Goal: Information Seeking & Learning: Learn about a topic

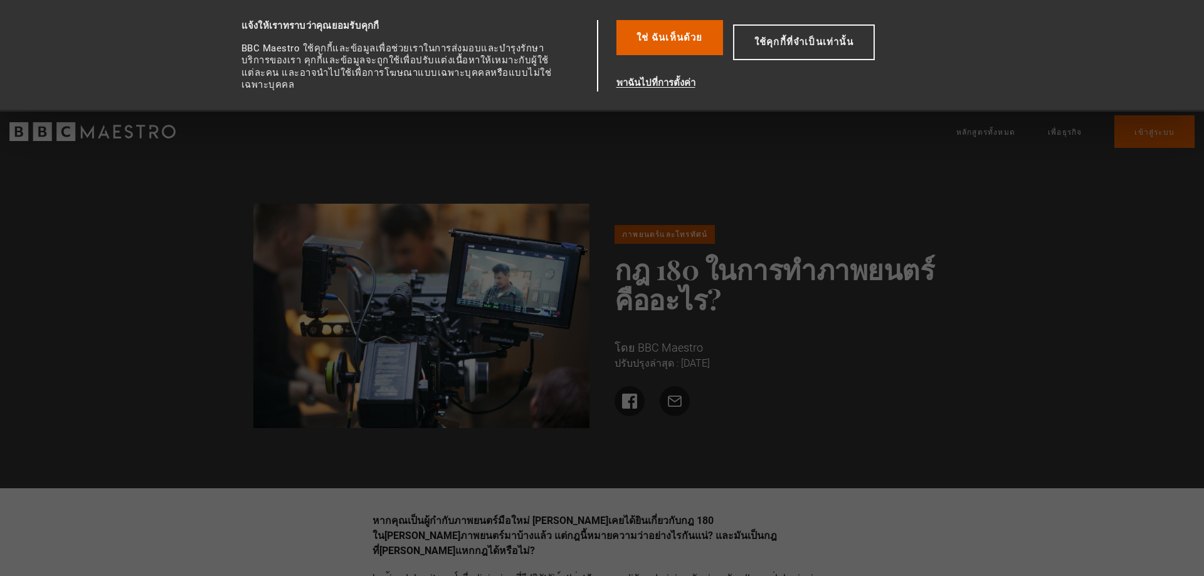
click at [893, 169] on div "ภาพยนตร์และโทรทัศน์ กฎ 180 ในการทำภาพยนตร์คืออะไร? โดย BBC Maestro ปรับปรุงล่าส…" at bounding box center [602, 321] width 1204 height 335
click at [793, 37] on font "ใช้คุกกี้ที่จำเป็นเท่านั้น" at bounding box center [804, 41] width 99 height 11
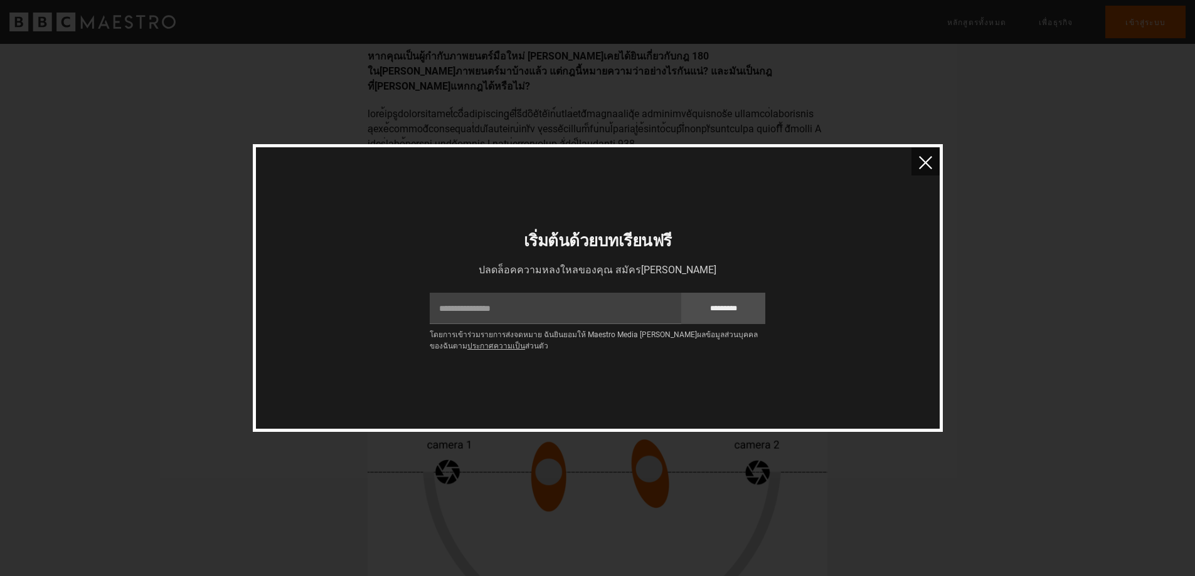
scroll to position [251, 0]
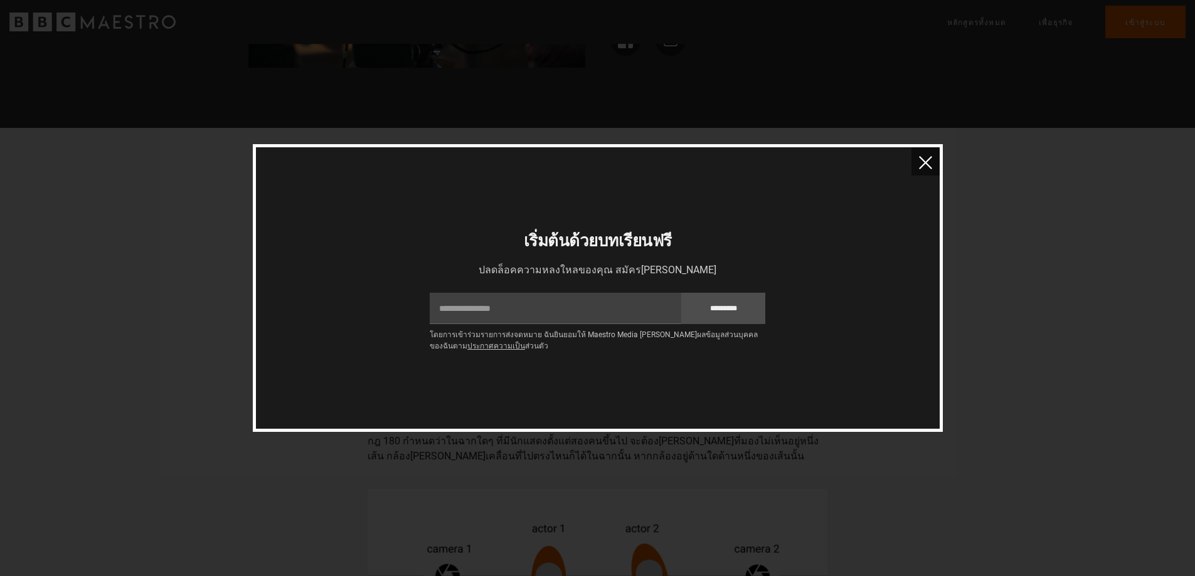
click at [930, 162] on img "ปิด" at bounding box center [925, 162] width 13 height 13
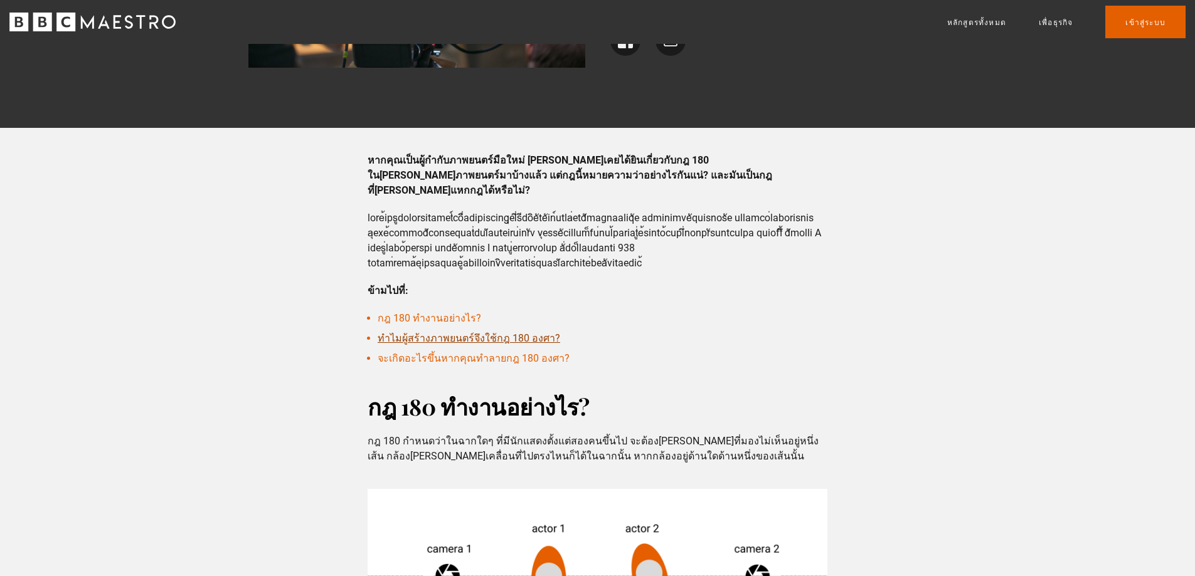
click at [543, 332] on font "ทำไมผู้สร้างภาพยนตร์จึงใช้กฎ 180 องศา?" at bounding box center [469, 338] width 183 height 12
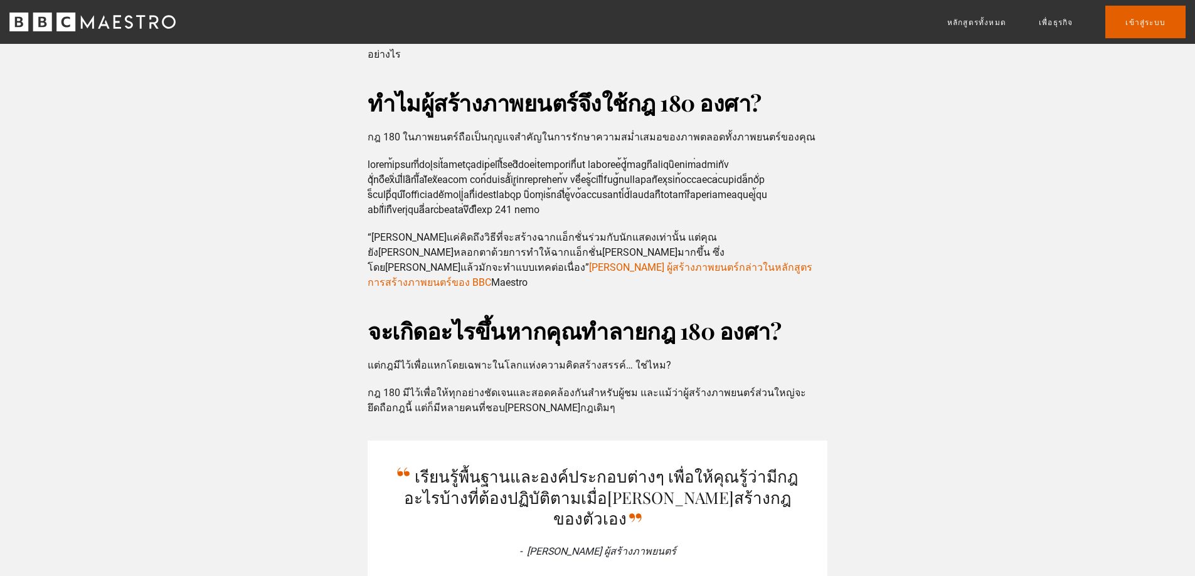
scroll to position [1057, 0]
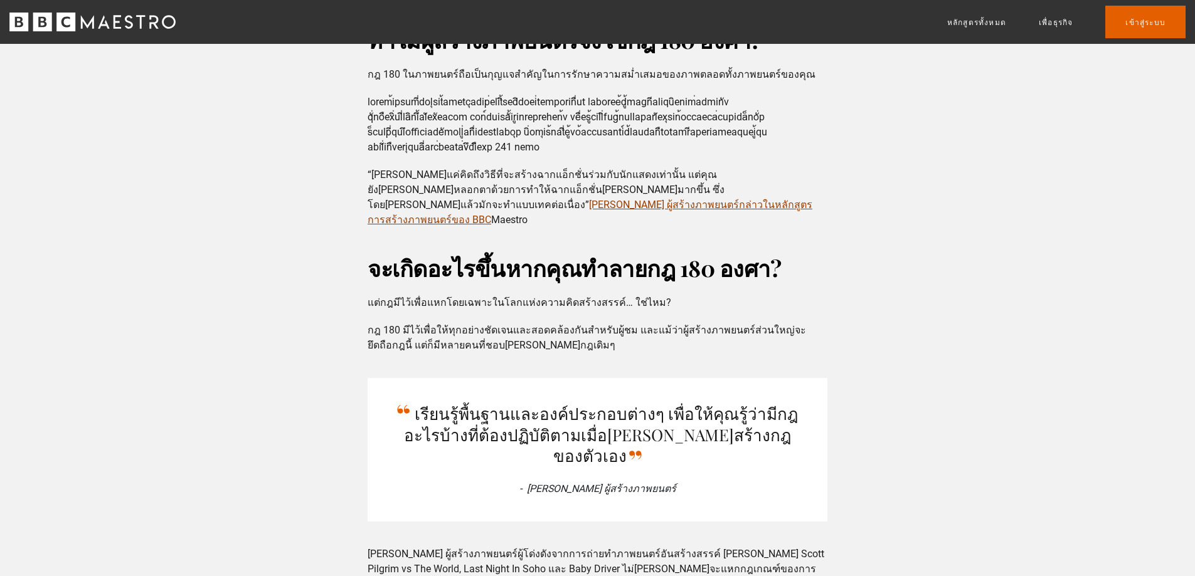
click at [689, 199] on font "[PERSON_NAME] ผู้สร้างภาพยนตร์กล่าวในหลักสูตรการสร้างภาพยนตร์ของ BBC" at bounding box center [590, 212] width 445 height 27
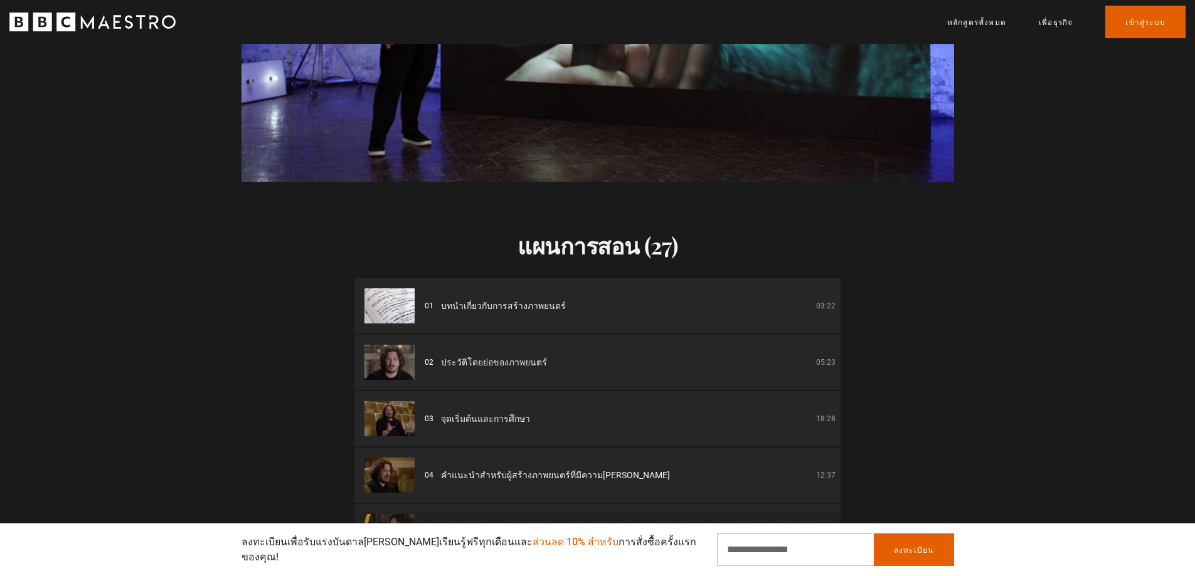
click at [506, 358] on font "ประวัติโดยย่อของภาพยนตร์" at bounding box center [494, 363] width 106 height 10
click at [509, 358] on font "ประวัติโดยย่อของภาพยนตร์" at bounding box center [494, 363] width 106 height 10
click at [573, 354] on li "02 ประวัติโดยย่อของภาพยนตร์ 05:23" at bounding box center [597, 362] width 486 height 55
click at [597, 355] on li "02 ประวัติโดยย่อของภาพยนตร์ 05:23" at bounding box center [597, 362] width 486 height 55
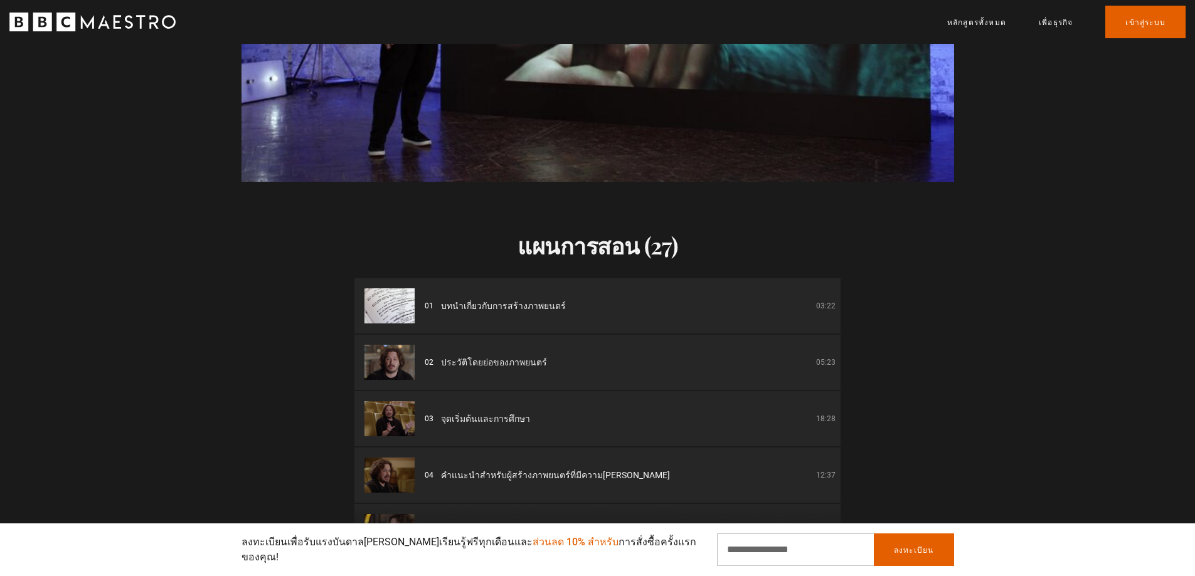
click at [787, 359] on li "02 ประวัติโดยย่อของภาพยนตร์ 05:23" at bounding box center [597, 362] width 486 height 55
click at [817, 358] on font "05:23" at bounding box center [825, 362] width 19 height 9
click at [819, 357] on p "05:23" at bounding box center [825, 362] width 19 height 11
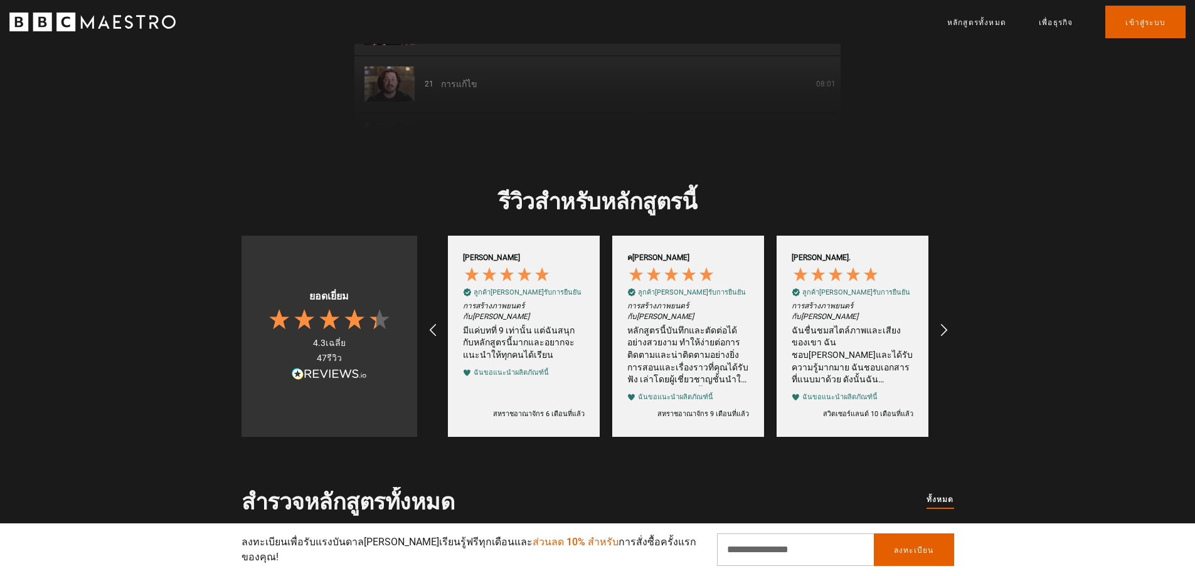
scroll to position [1756, 0]
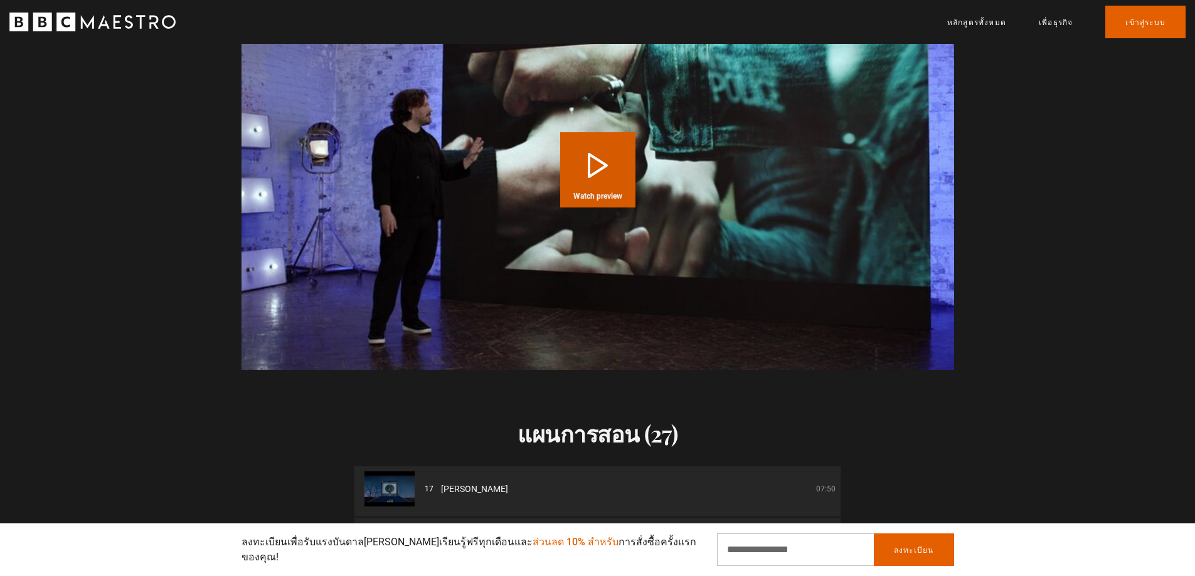
click at [596, 166] on button "Play Course overview for Filmmaking with Edgar Wright Watch preview" at bounding box center [597, 169] width 75 height 75
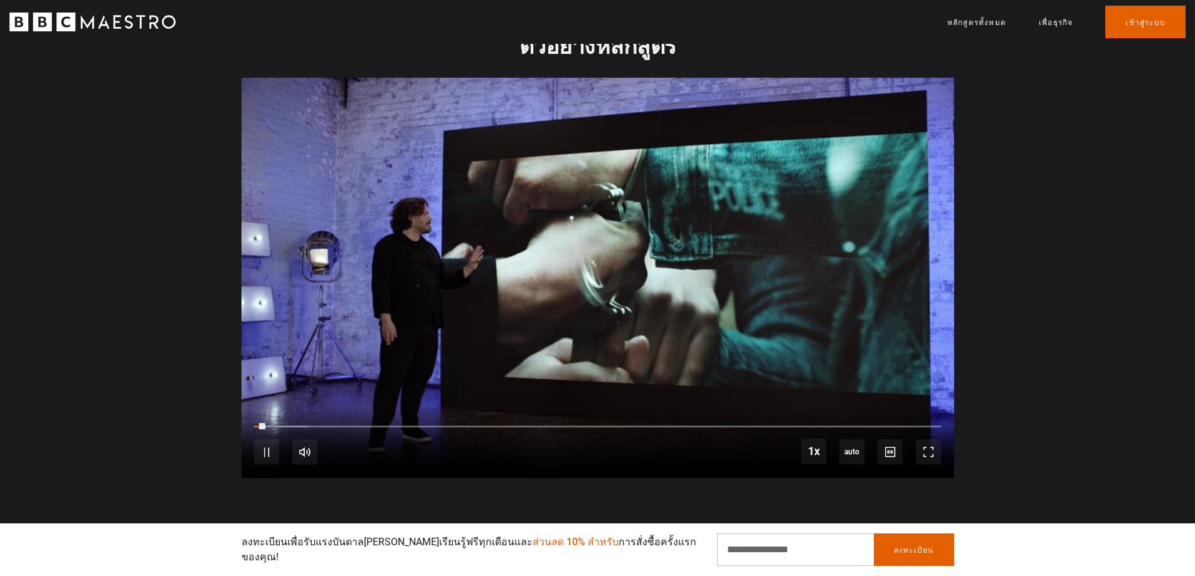
scroll to position [0, 822]
click at [762, 240] on video "Video Player" at bounding box center [598, 278] width 713 height 401
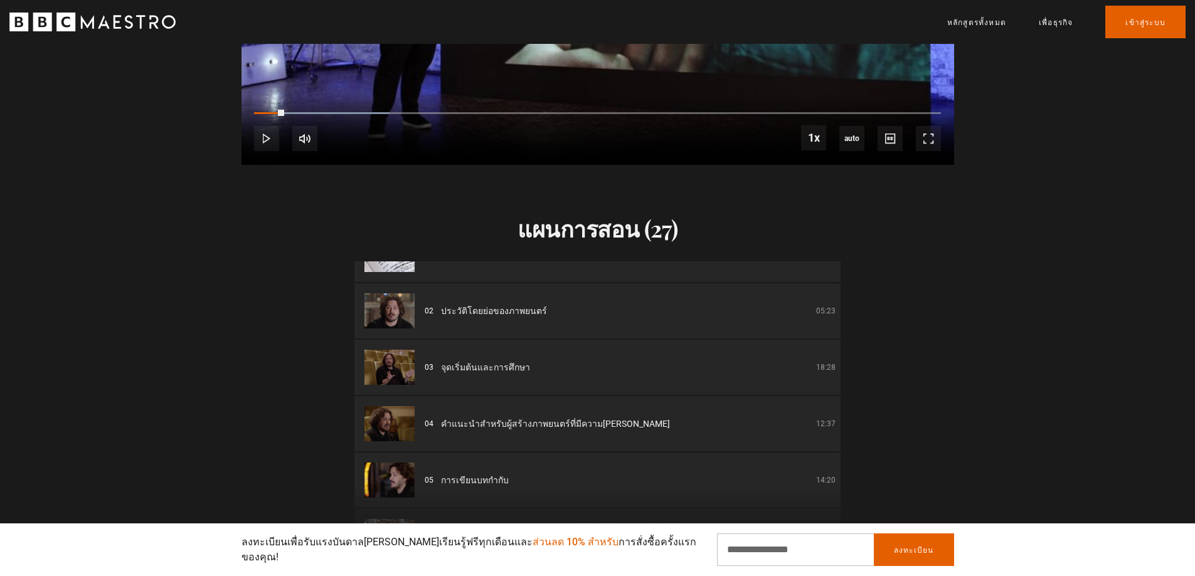
scroll to position [0, 0]
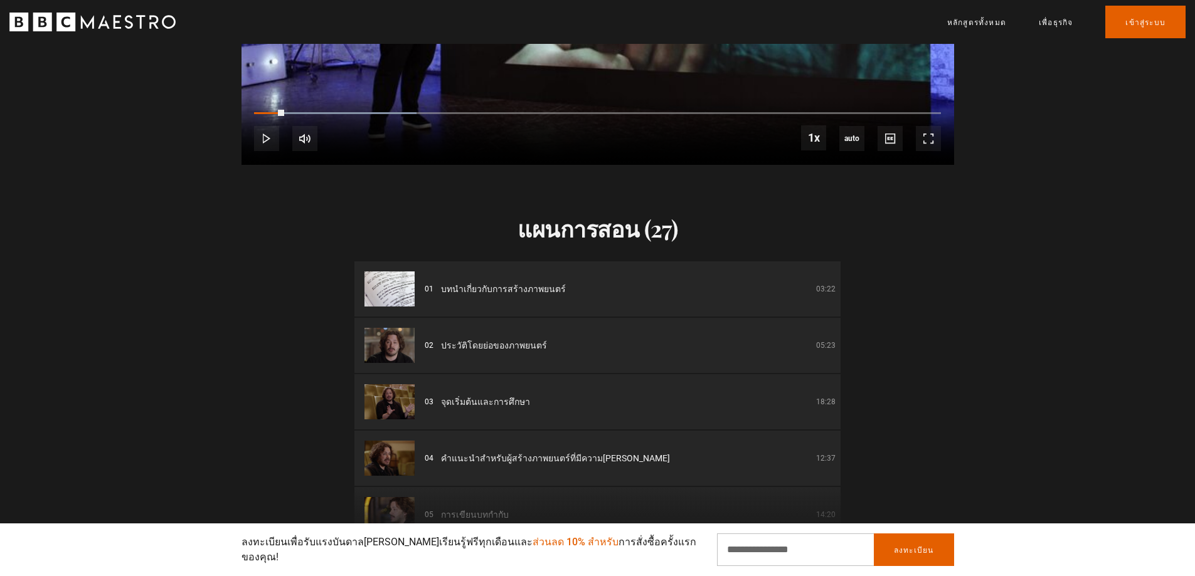
click at [667, 263] on li "01 บทนำเกี่ยวกับการสร้างภาพยนตร์ 03:22" at bounding box center [597, 289] width 486 height 55
click at [535, 284] on font "บทนำเกี่ยวกับการสร้างภาพยนตร์" at bounding box center [503, 289] width 125 height 10
click at [402, 276] on img at bounding box center [389, 289] width 50 height 35
click at [728, 284] on li "01 บทนำเกี่ยวกับการสร้างภาพยนตร์ 03:22" at bounding box center [597, 289] width 486 height 55
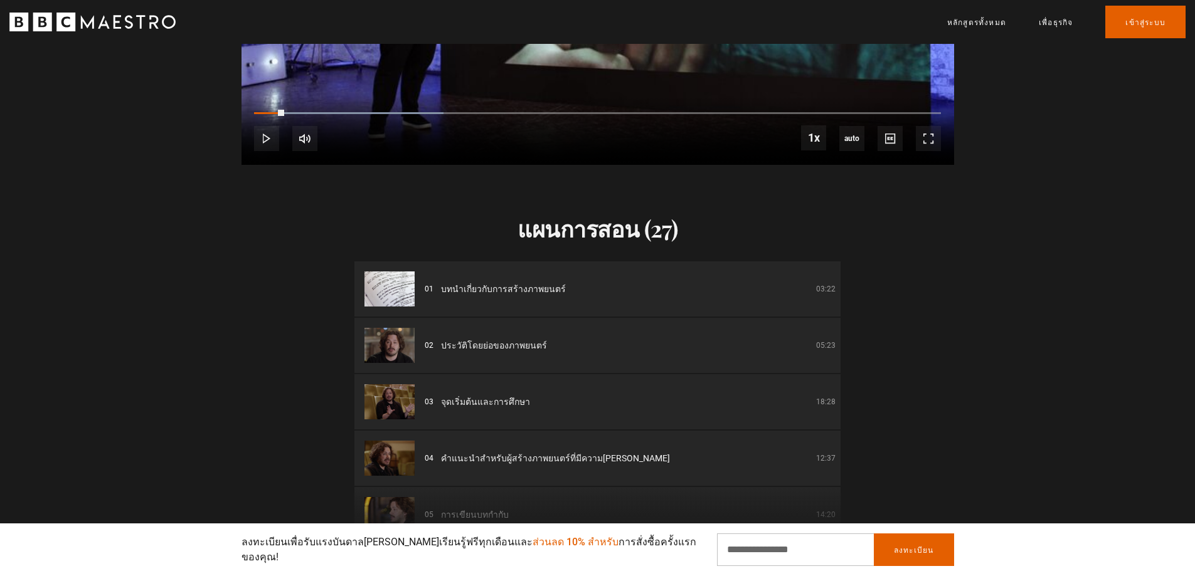
click at [772, 282] on li "01 บทนำเกี่ยวกับการสร้างภาพยนตร์ 03:22" at bounding box center [597, 289] width 486 height 55
click at [818, 285] on font "03:22" at bounding box center [825, 289] width 19 height 9
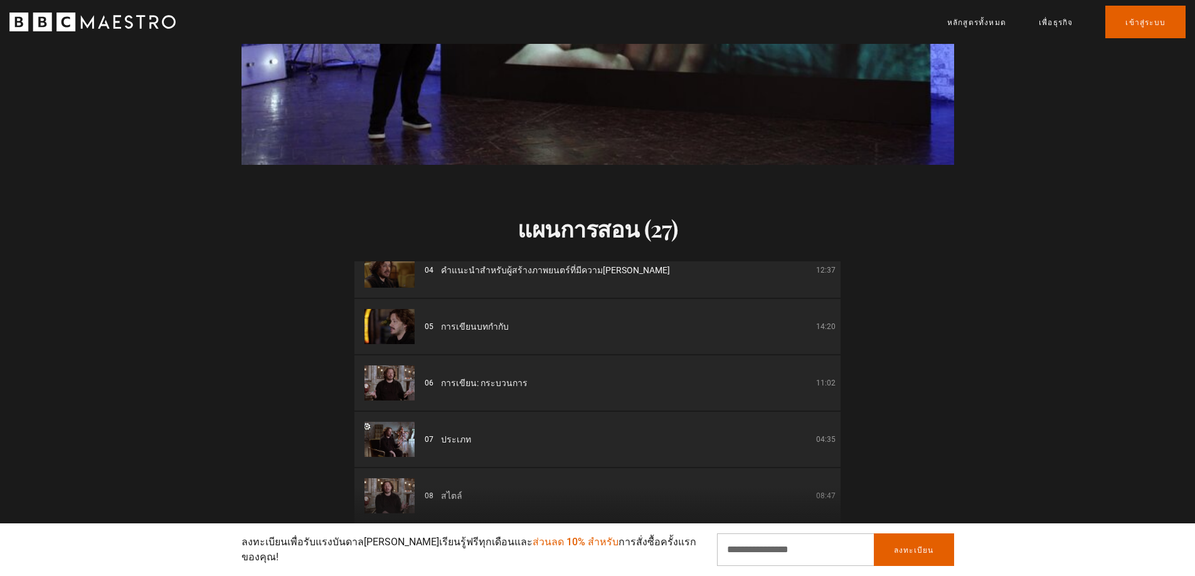
scroll to position [0, 0]
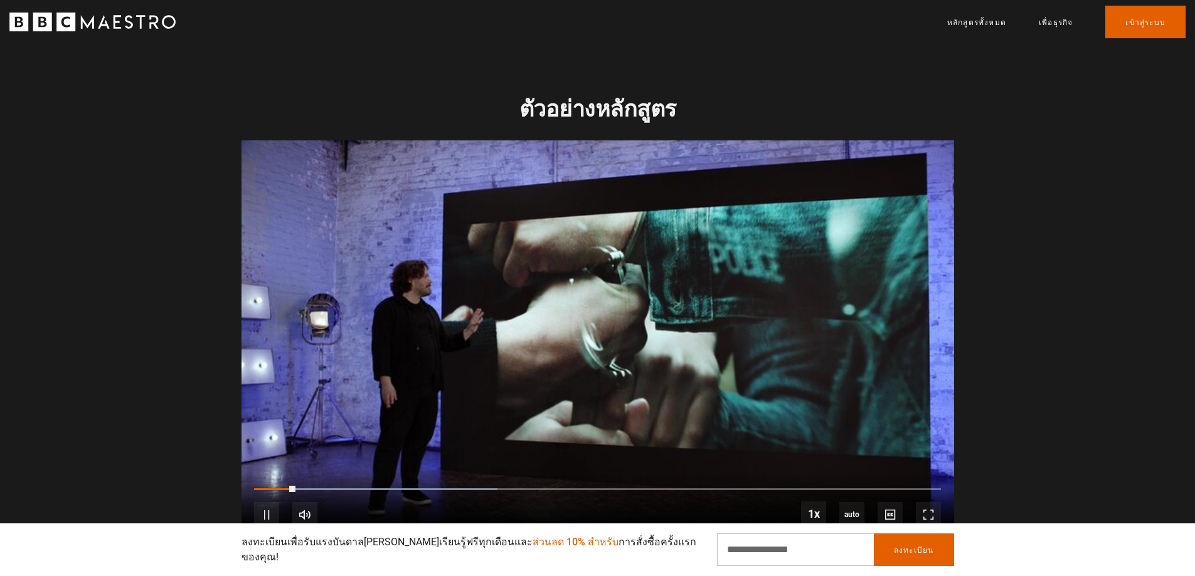
click at [561, 371] on video "Video Player" at bounding box center [598, 341] width 713 height 401
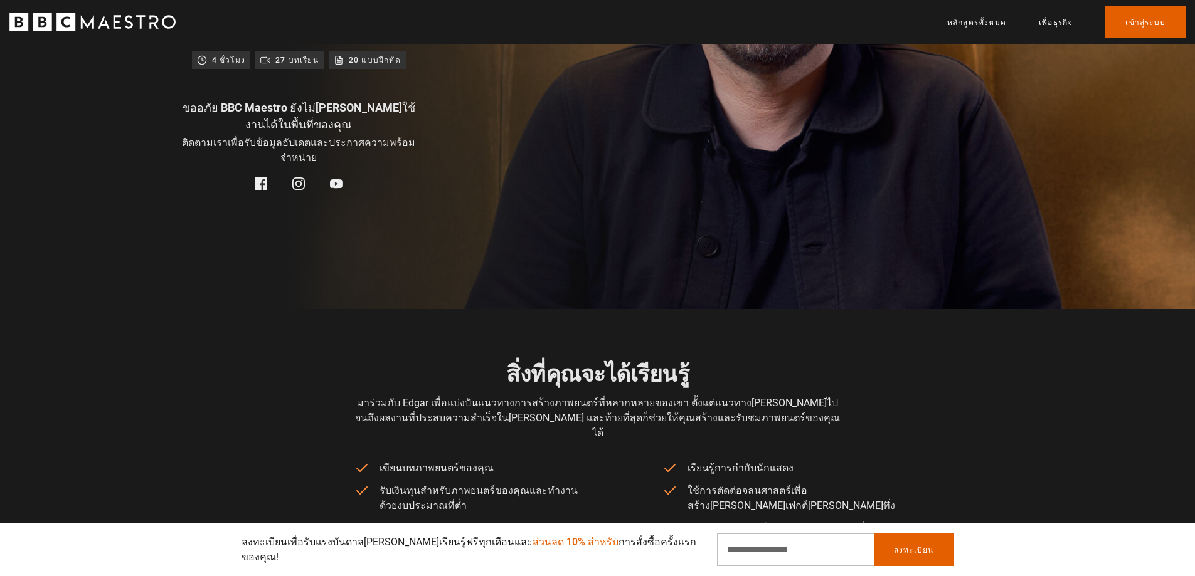
scroll to position [268, 0]
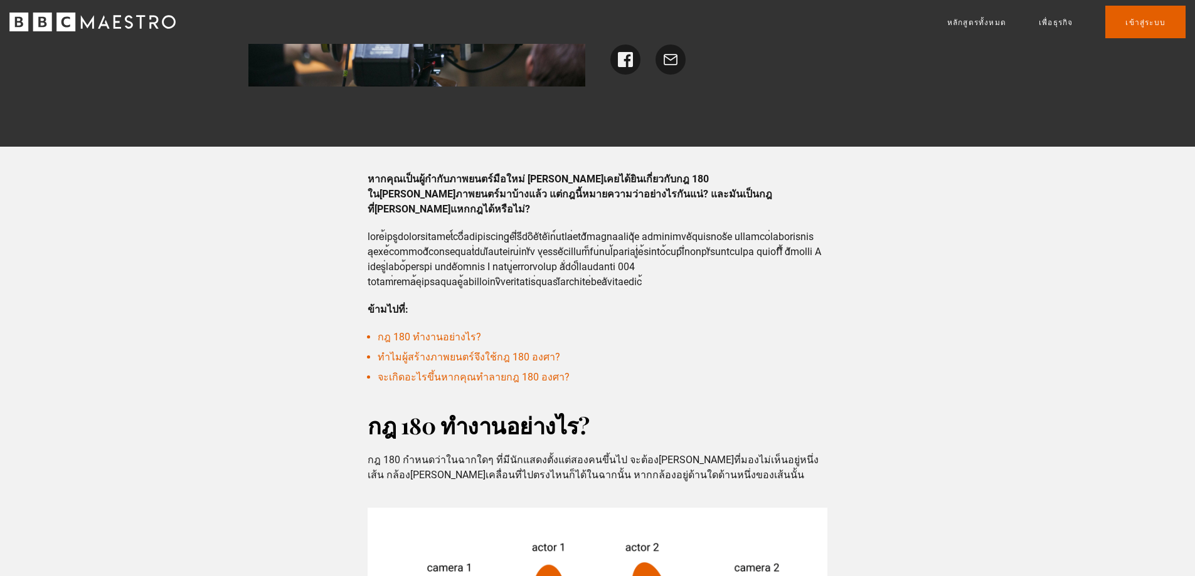
scroll to position [314, 0]
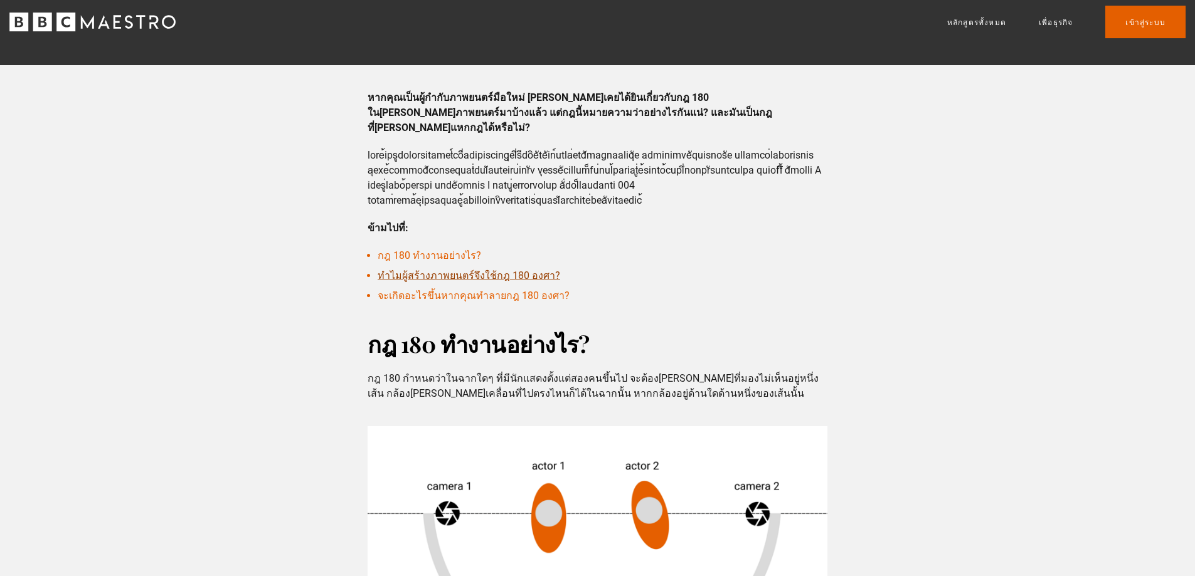
click at [495, 270] on font "ทำไมผู้สร้างภาพยนตร์จึงใช้กฎ 180 องศา?" at bounding box center [469, 276] width 183 height 12
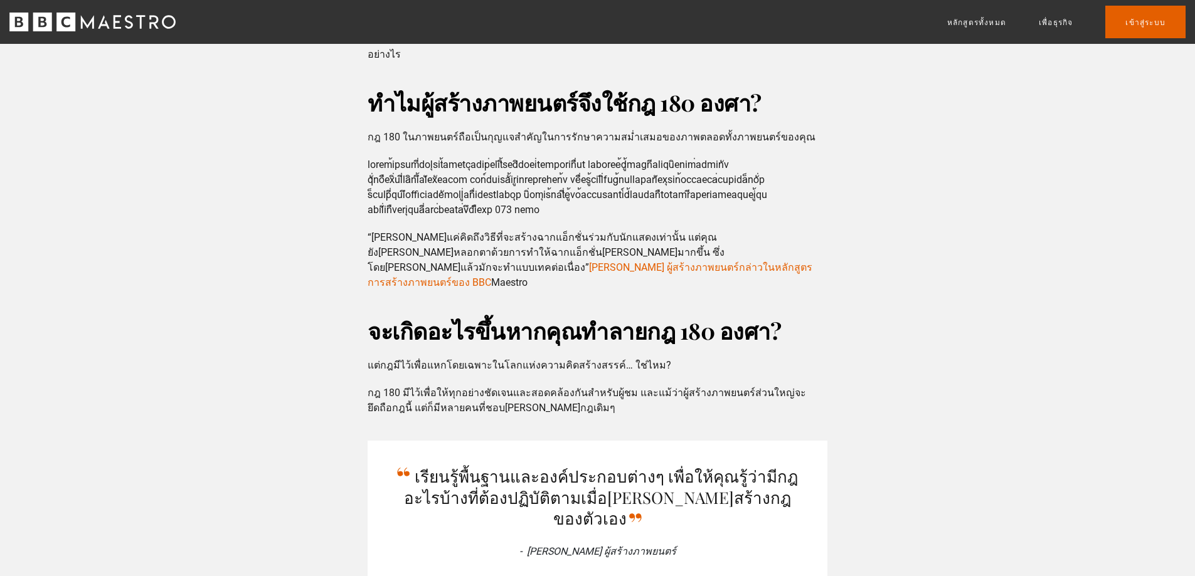
scroll to position [932, 0]
